Goal: Transaction & Acquisition: Book appointment/travel/reservation

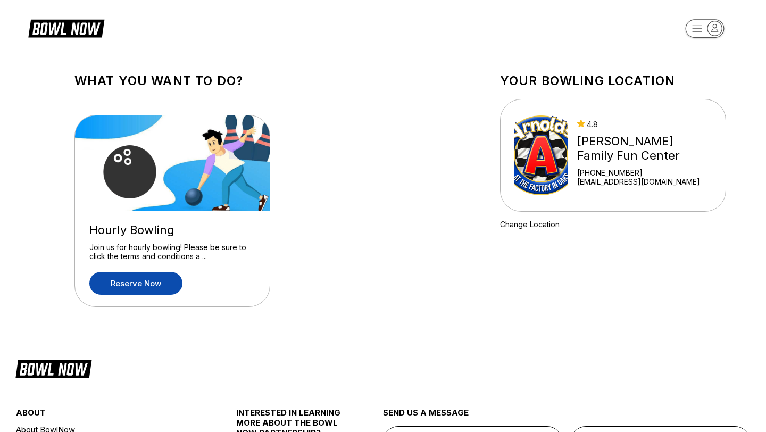
click at [167, 283] on link "Reserve now" at bounding box center [135, 283] width 93 height 23
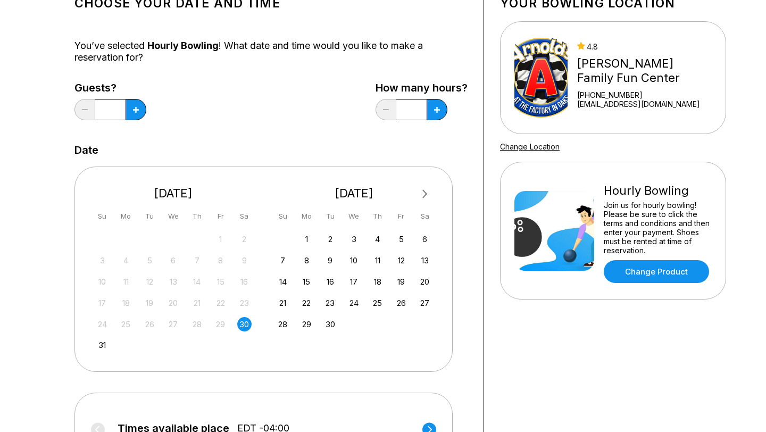
scroll to position [88, 0]
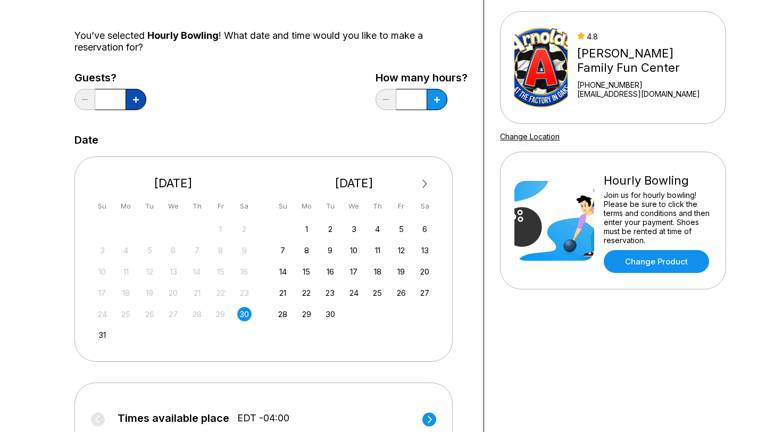
click at [140, 100] on button at bounding box center [136, 99] width 21 height 21
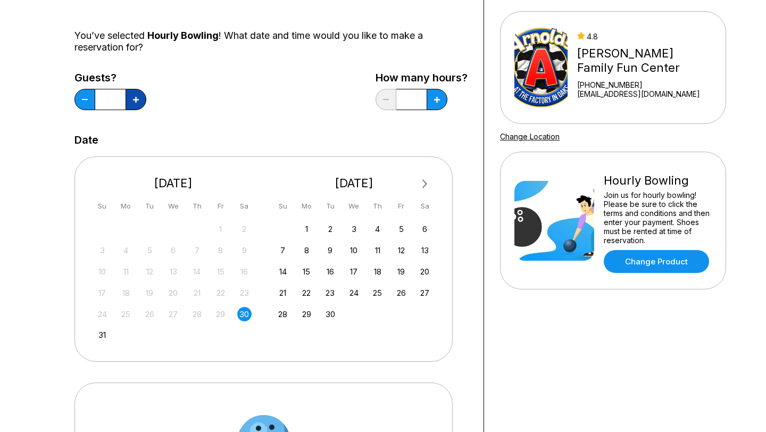
click at [140, 100] on button at bounding box center [136, 99] width 21 height 21
type input "**"
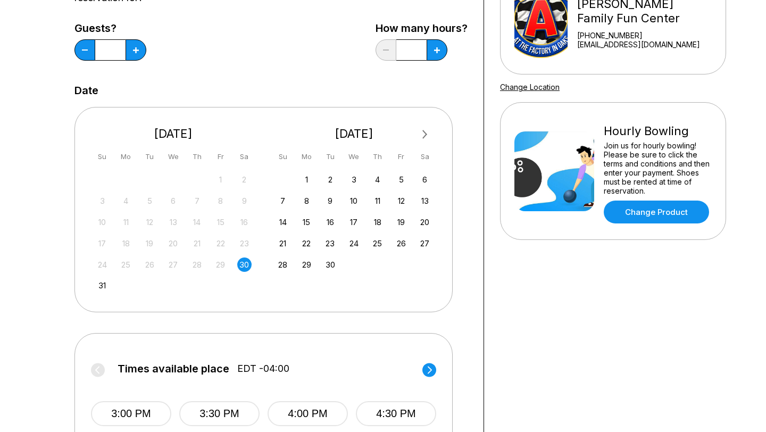
scroll to position [149, 0]
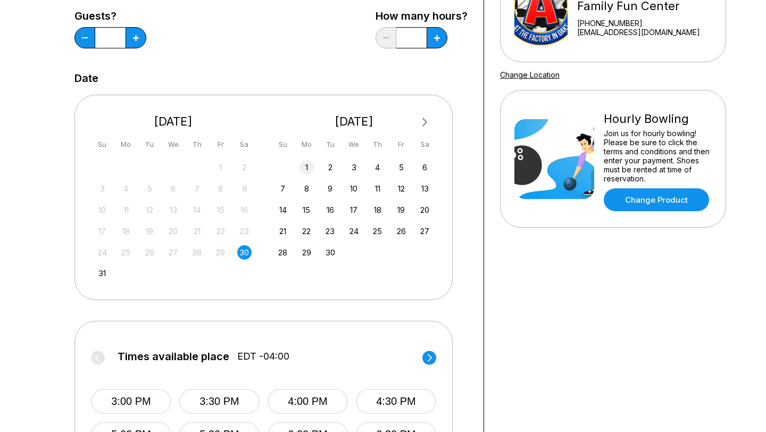
click at [305, 167] on div "1" at bounding box center [306, 167] width 14 height 14
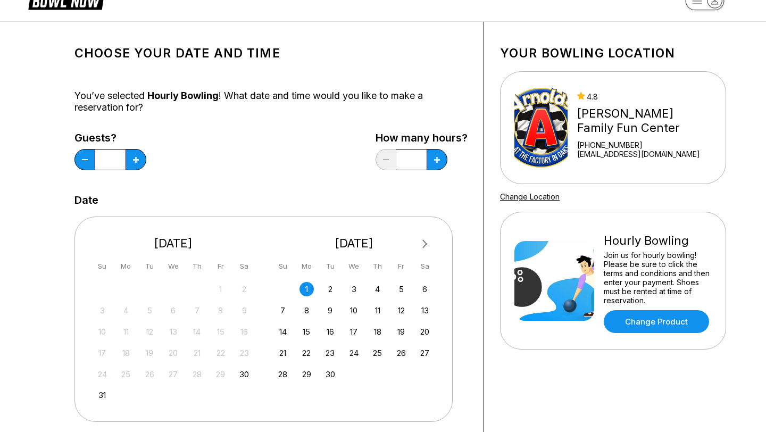
scroll to position [0, 0]
